Goal: Find contact information: Find contact information

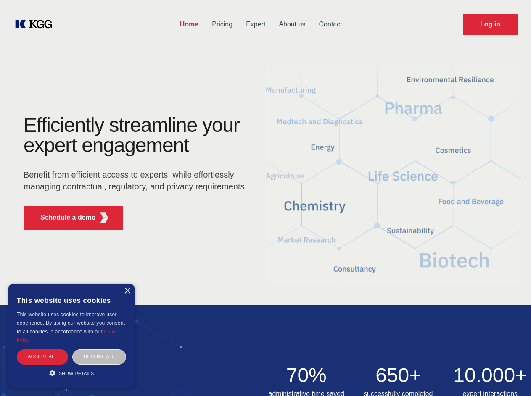
click at [265, 198] on div "Efficiently streamline your expert engagement Benefit from efficient access to …" at bounding box center [138, 175] width 256 height 121
click at [63, 218] on p "Schedule a demo" at bounding box center [67, 218] width 55 height 10
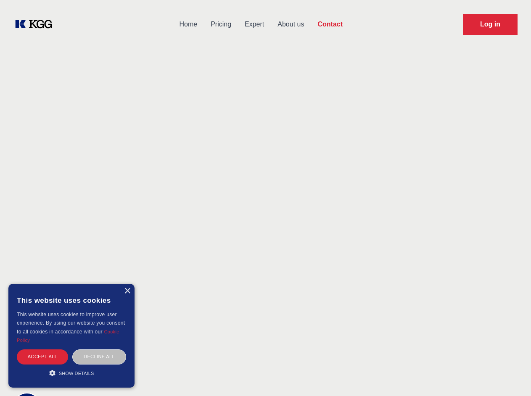
click at [127, 291] on div "× This website uses cookies This website uses cookies to improve user experienc…" at bounding box center [71, 336] width 126 height 104
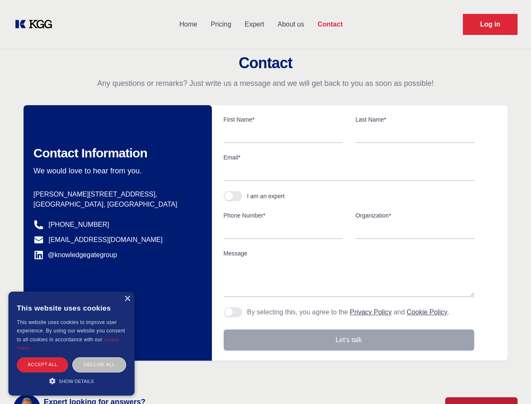
click at [42, 357] on div "Accept all" at bounding box center [42, 364] width 51 height 15
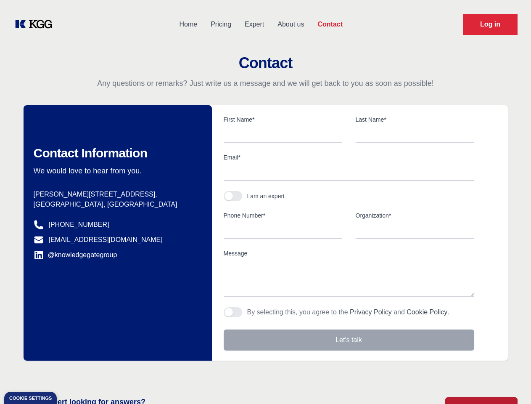
click at [99, 357] on div "Contact Information We would love to hear from you. Postal address [PERSON_NAME…" at bounding box center [118, 232] width 188 height 255
click at [71, 373] on main "Contact Any questions or remarks? Just write us a message and we will get back …" at bounding box center [265, 219] width 531 height 438
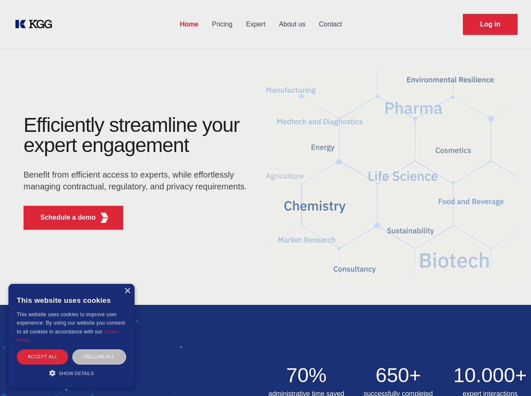
click at [265, 198] on div "Efficiently streamline your expert engagement Benefit from efficient access to …" at bounding box center [138, 175] width 256 height 121
click at [63, 218] on p "Schedule a demo" at bounding box center [67, 218] width 55 height 10
click at [127, 291] on div "× This website uses cookies This website uses cookies to improve user experienc…" at bounding box center [71, 336] width 126 height 104
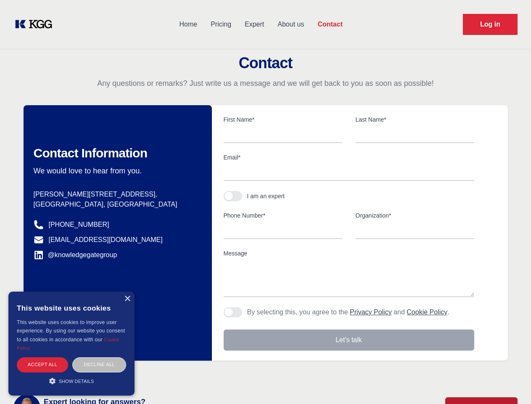
click at [42, 357] on div "Accept all" at bounding box center [42, 364] width 51 height 15
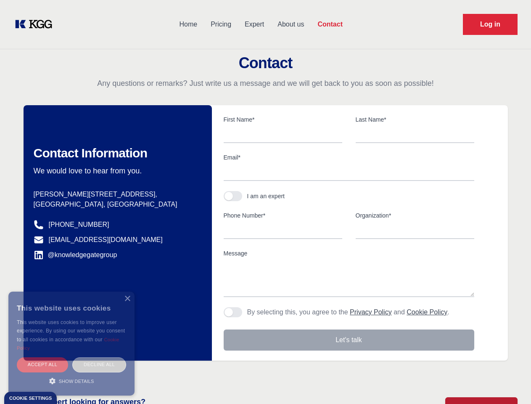
click at [99, 357] on div "Decline all" at bounding box center [99, 364] width 54 height 15
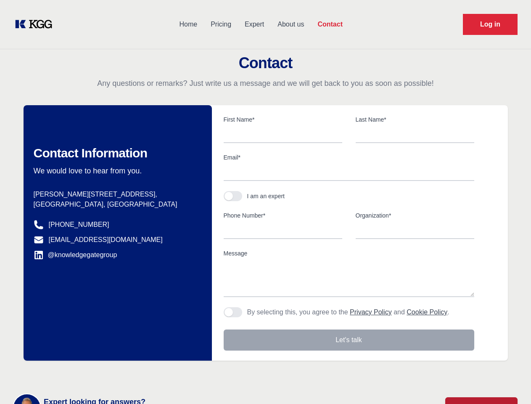
click at [71, 373] on main "Contact Any questions or remarks? Just write us a message and we will get back …" at bounding box center [265, 219] width 531 height 438
